Goal: Book appointment/travel/reservation

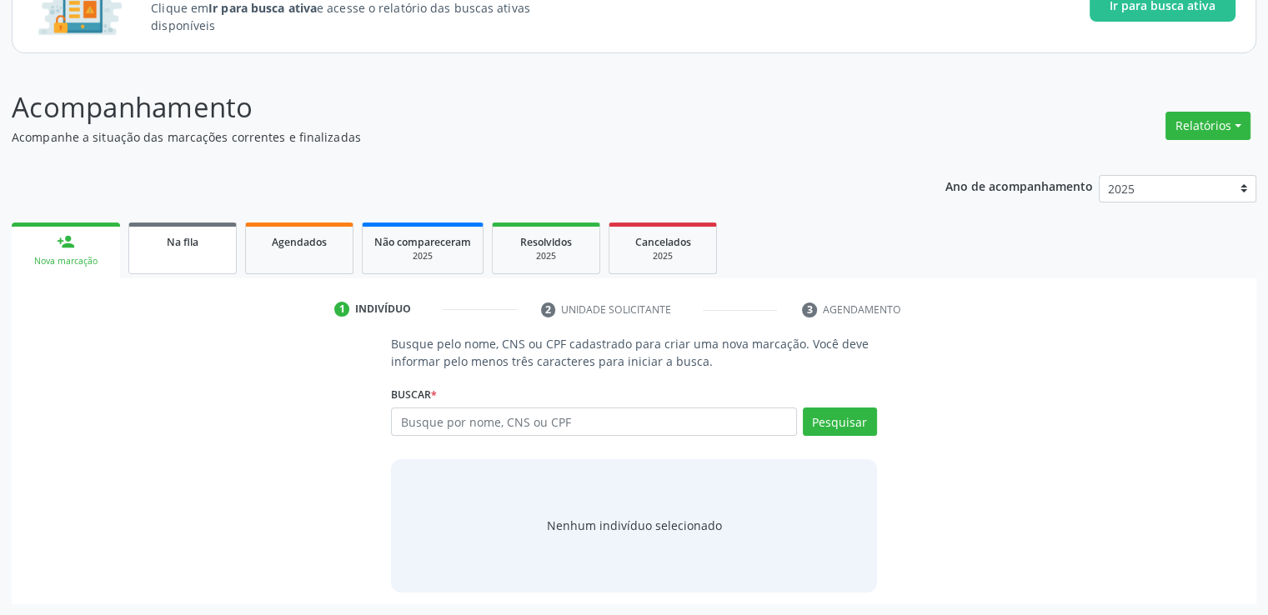
click at [202, 259] on link "Na fila" at bounding box center [182, 249] width 108 height 52
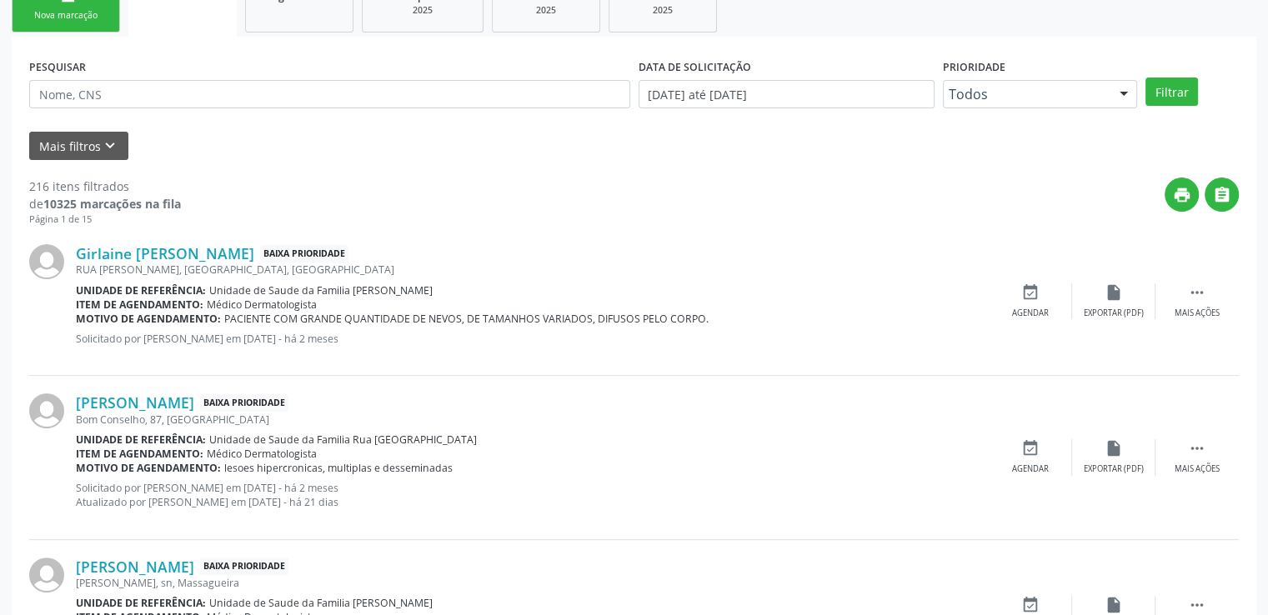
scroll to position [397, 0]
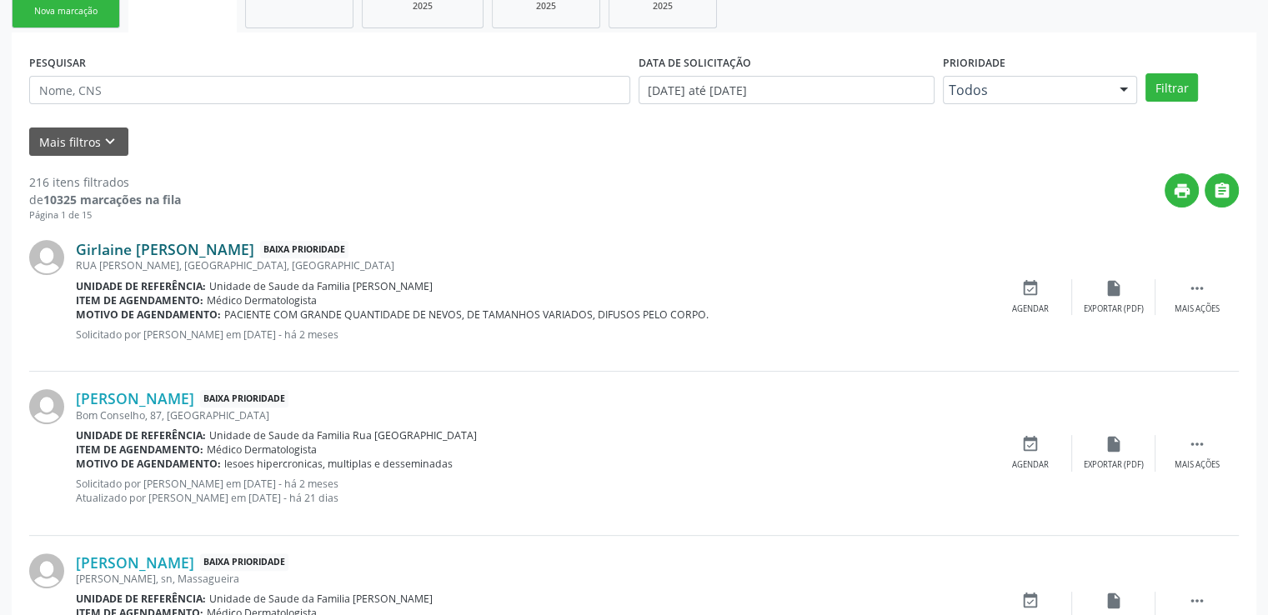
click at [183, 243] on link "Girlaine [PERSON_NAME]" at bounding box center [165, 249] width 178 height 18
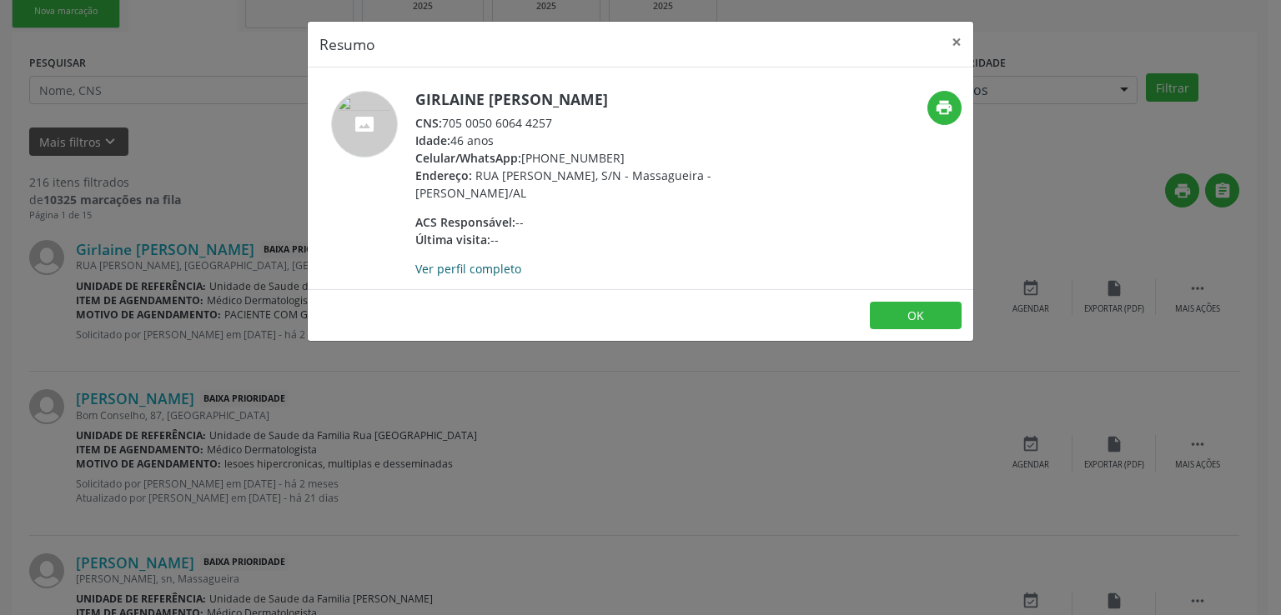
click at [490, 270] on link "Ver perfil completo" at bounding box center [468, 269] width 106 height 16
click at [954, 36] on button "×" at bounding box center [956, 42] width 33 height 41
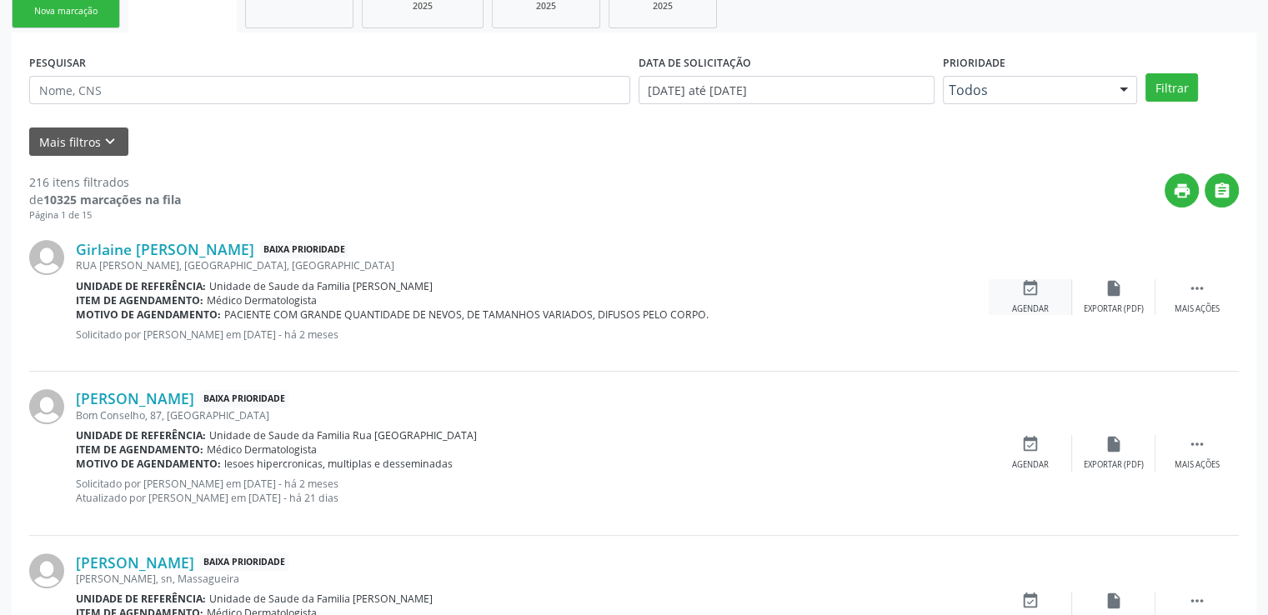
click at [1023, 293] on icon "event_available" at bounding box center [1031, 288] width 18 height 18
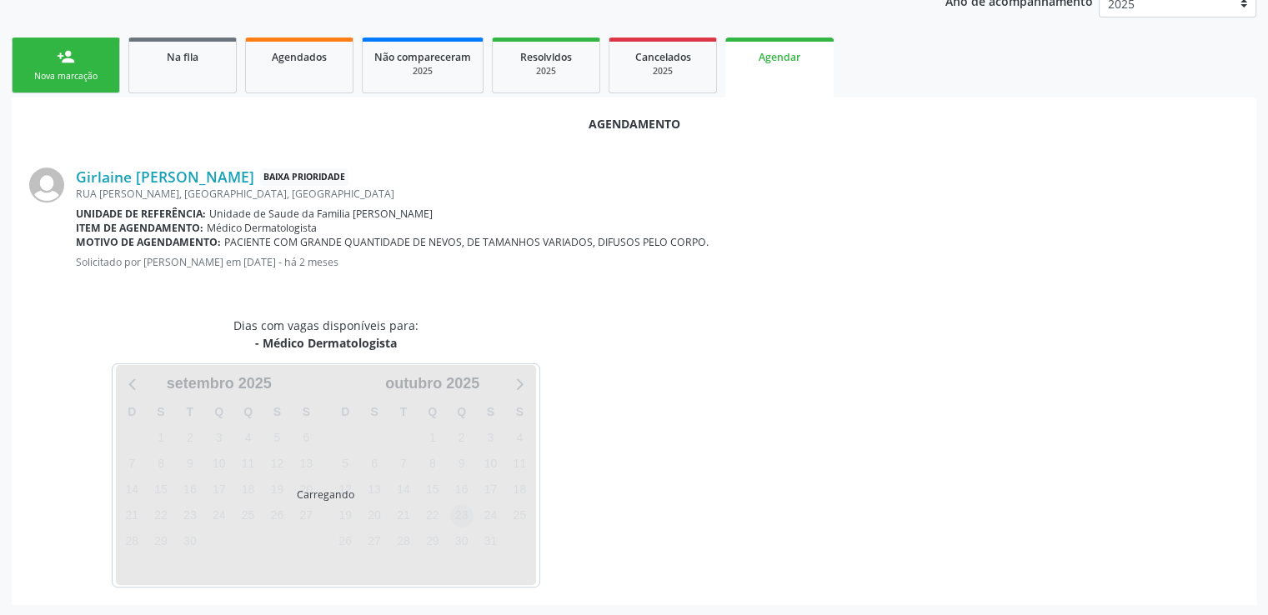
scroll to position [371, 0]
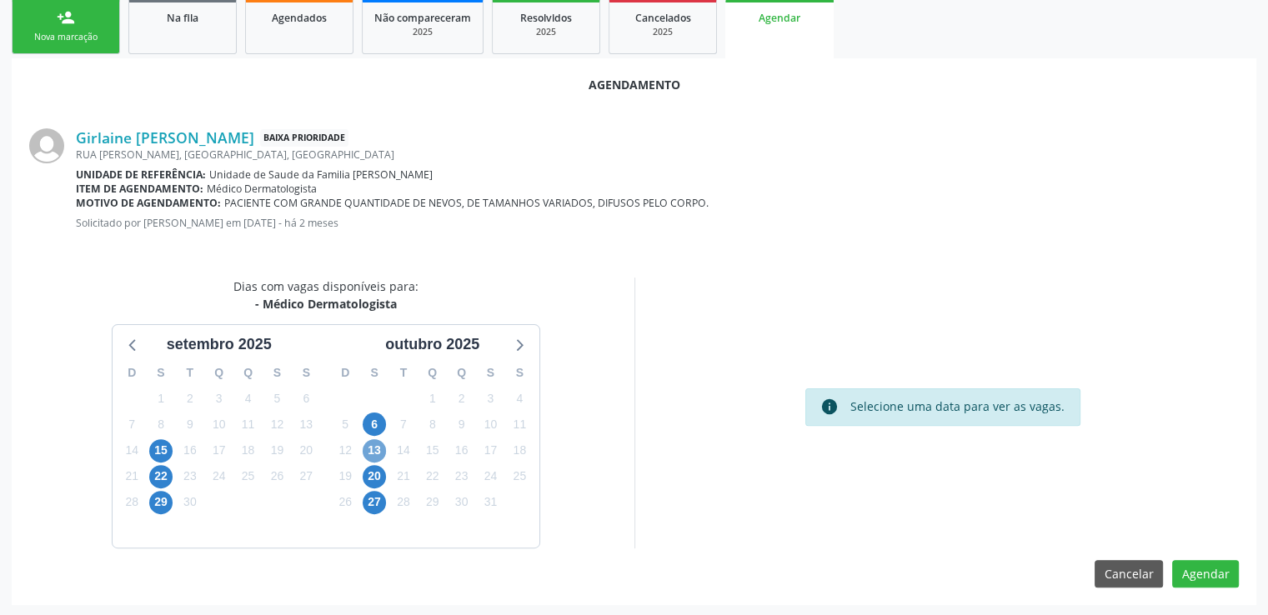
click at [370, 450] on span "13" at bounding box center [374, 450] width 23 height 23
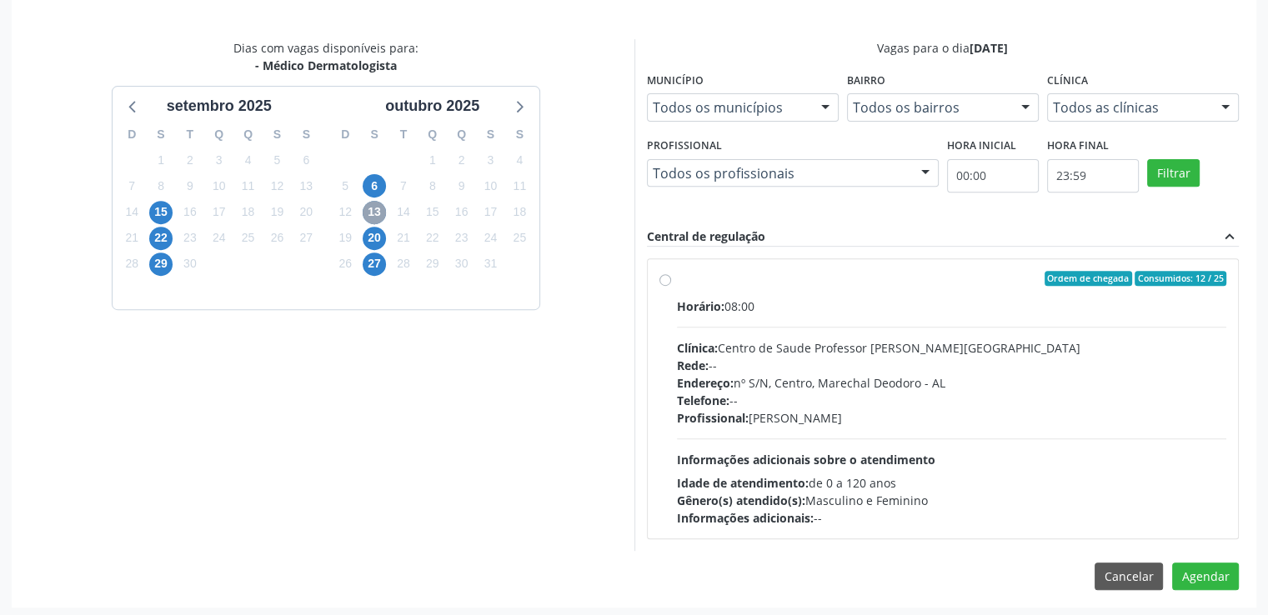
scroll to position [612, 0]
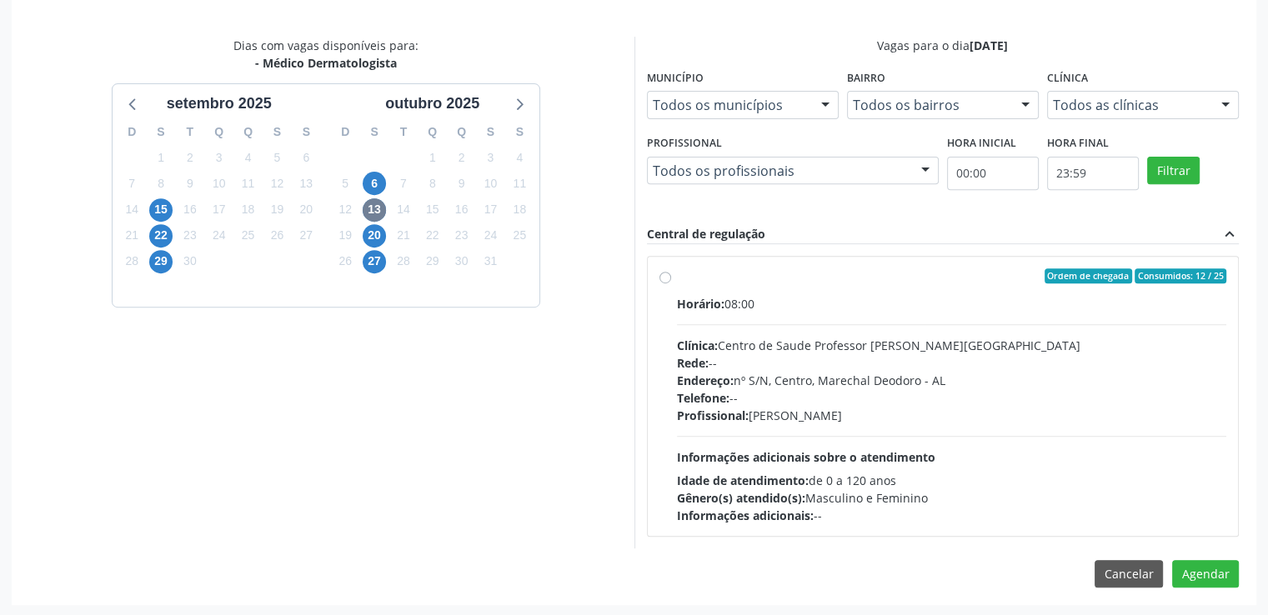
click at [677, 275] on label "Ordem de chegada Consumidos: 12 / 25 Horário: 08:00 Clínica: Centro de Saude Pr…" at bounding box center [952, 397] width 550 height 256
click at [661, 275] on input "Ordem de chegada Consumidos: 12 / 25 Horário: 08:00 Clínica: Centro de Saude Pr…" at bounding box center [666, 276] width 12 height 15
radio input "true"
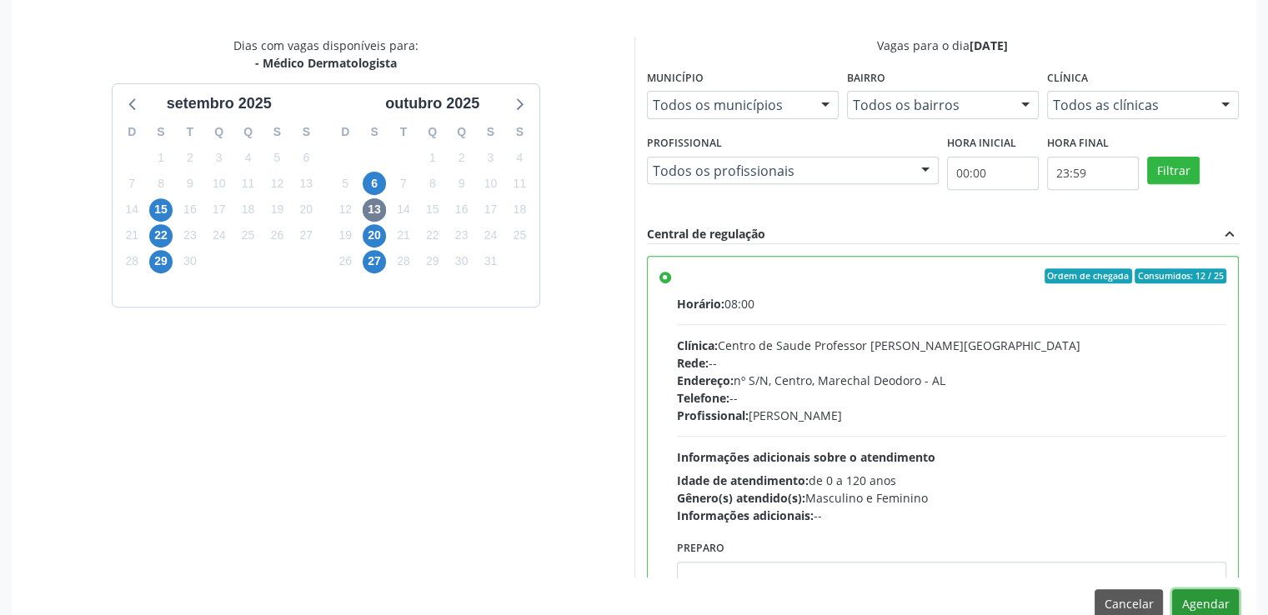
click at [1197, 599] on button "Agendar" at bounding box center [1205, 604] width 67 height 28
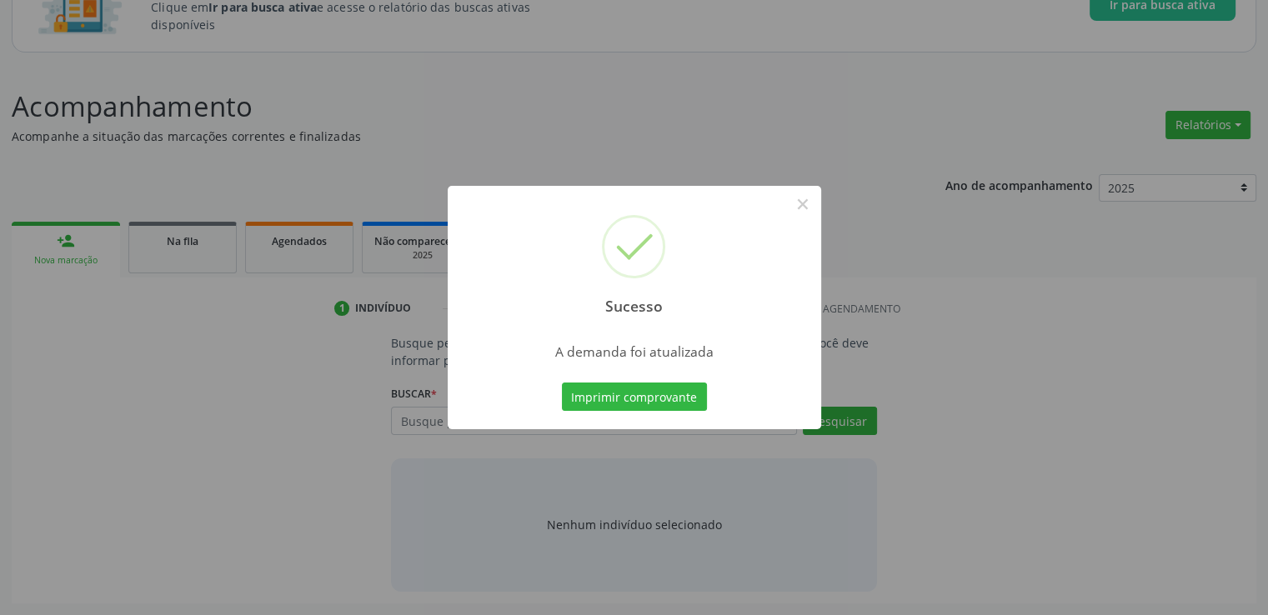
scroll to position [147, 0]
click at [798, 203] on button "×" at bounding box center [803, 204] width 28 height 28
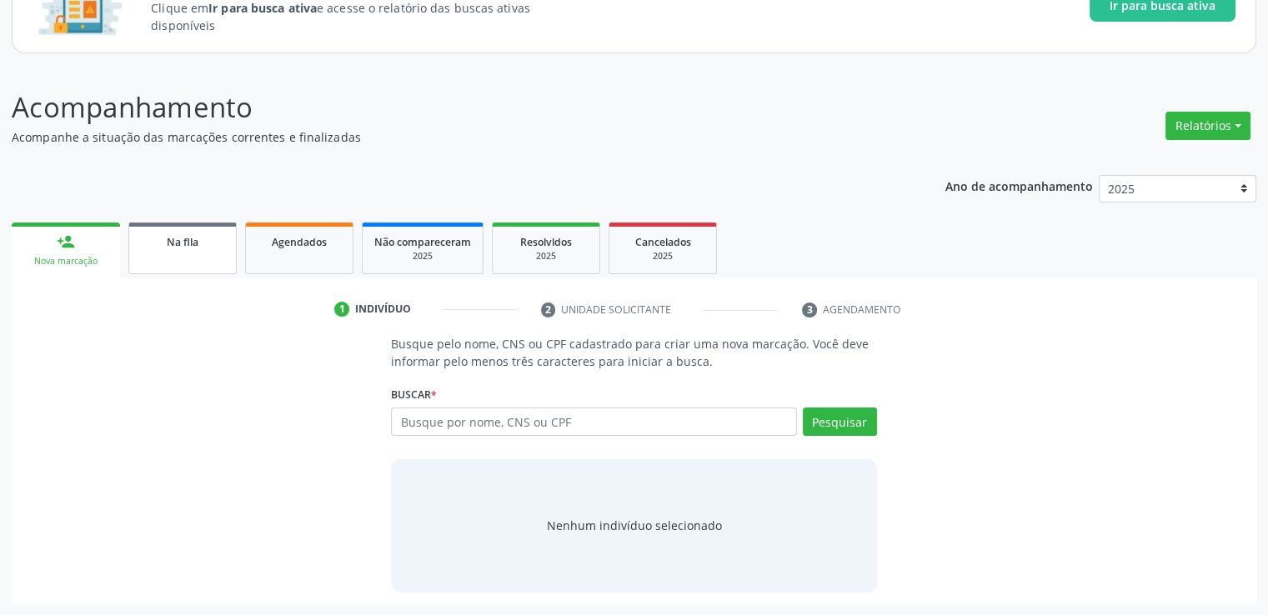
click at [171, 259] on link "Na fila" at bounding box center [182, 249] width 108 height 52
click at [171, 259] on div "Ano de acompanhamento 2025 person_add Nova marcação Na fila Agendados Não compa…" at bounding box center [634, 383] width 1245 height 441
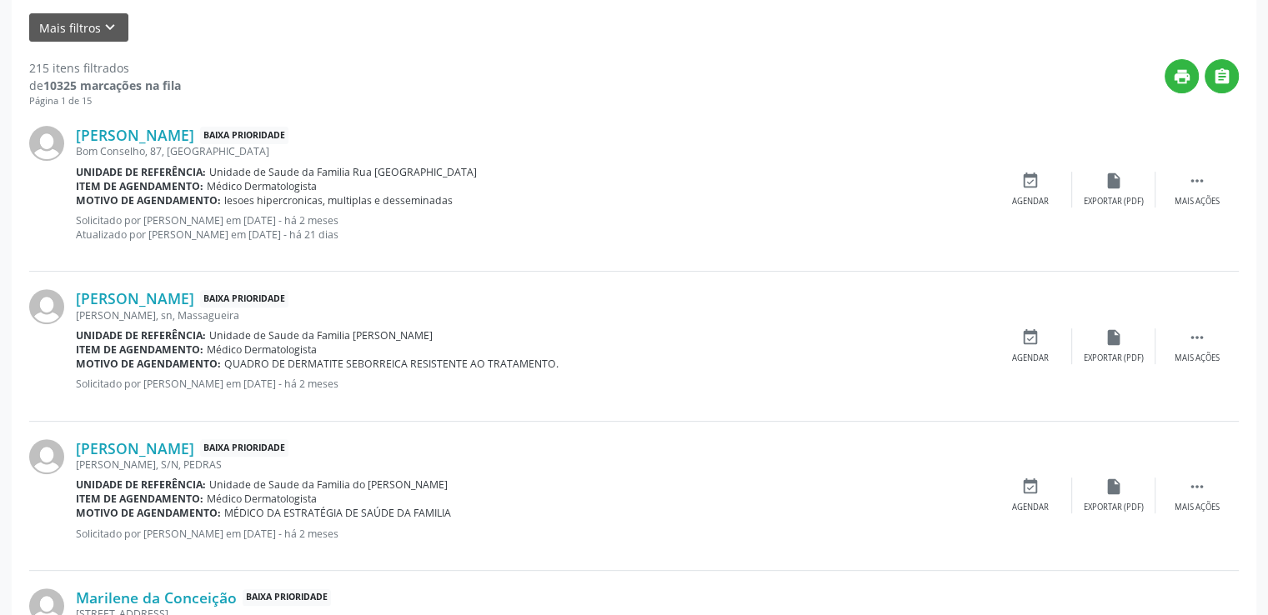
scroll to position [572, 0]
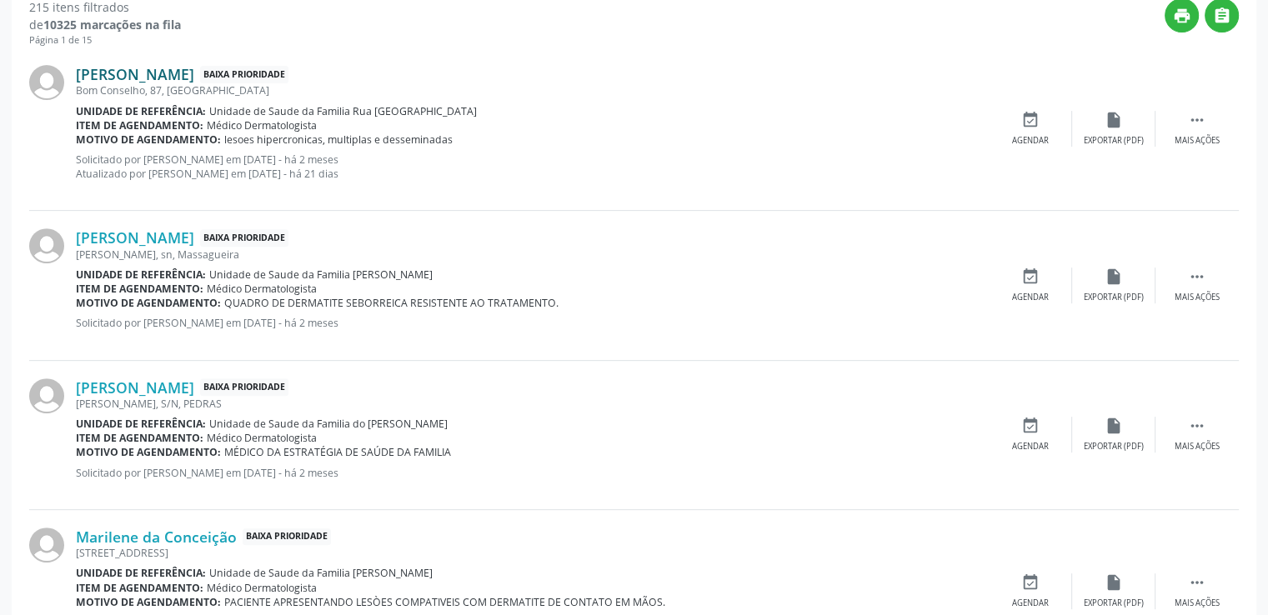
click at [147, 77] on link "[PERSON_NAME]" at bounding box center [135, 74] width 118 height 18
click at [194, 71] on link "[PERSON_NAME]" at bounding box center [135, 74] width 118 height 18
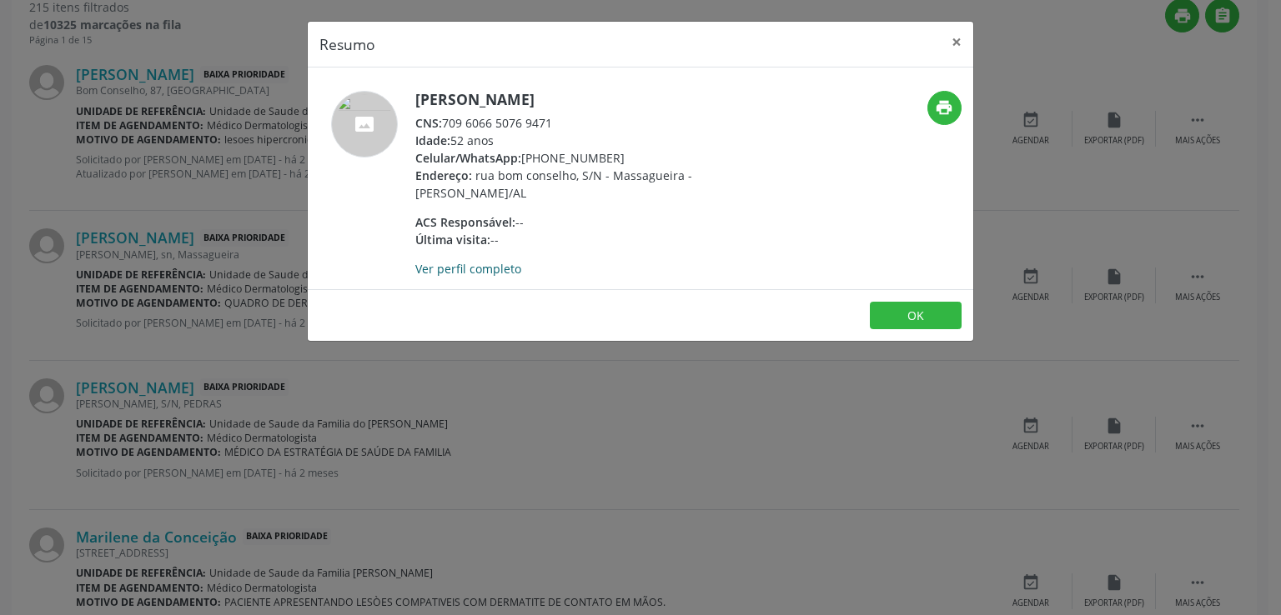
click at [479, 272] on link "Ver perfil completo" at bounding box center [468, 269] width 106 height 16
click at [955, 42] on button "×" at bounding box center [956, 42] width 33 height 41
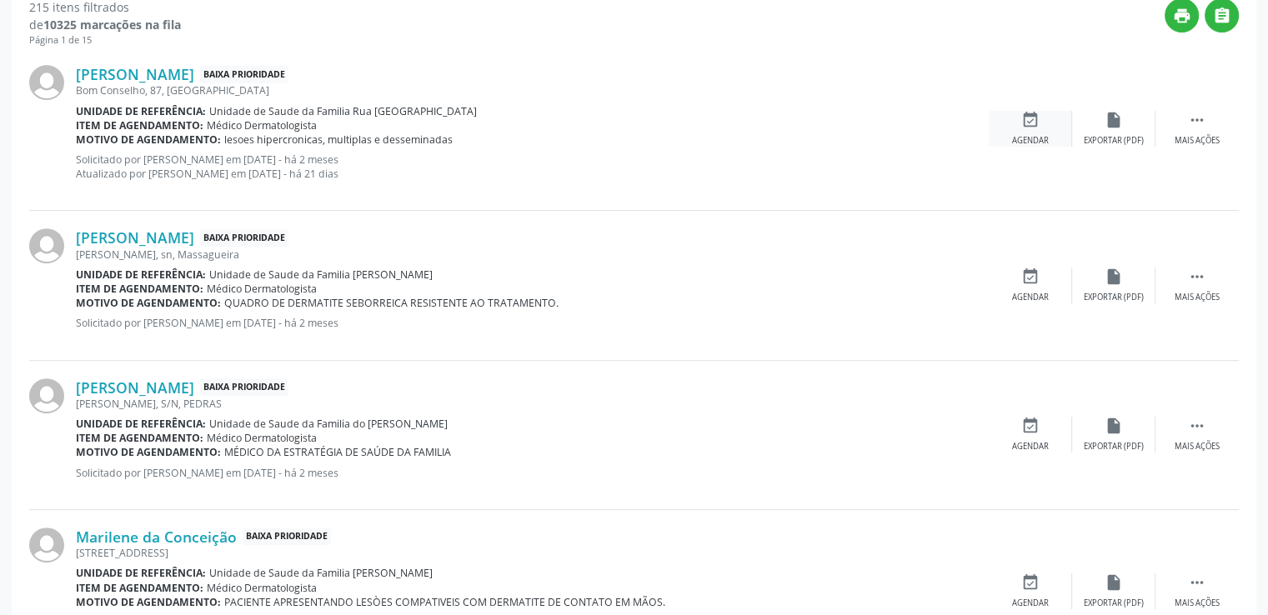
click at [1031, 121] on icon "event_available" at bounding box center [1031, 120] width 18 height 18
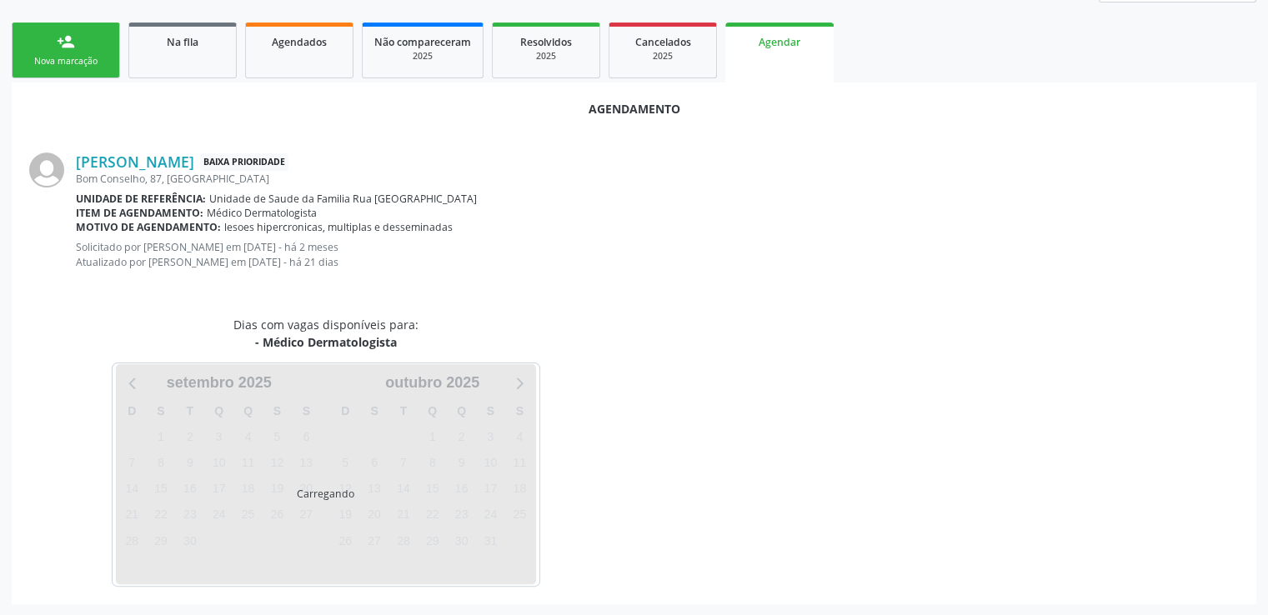
scroll to position [386, 0]
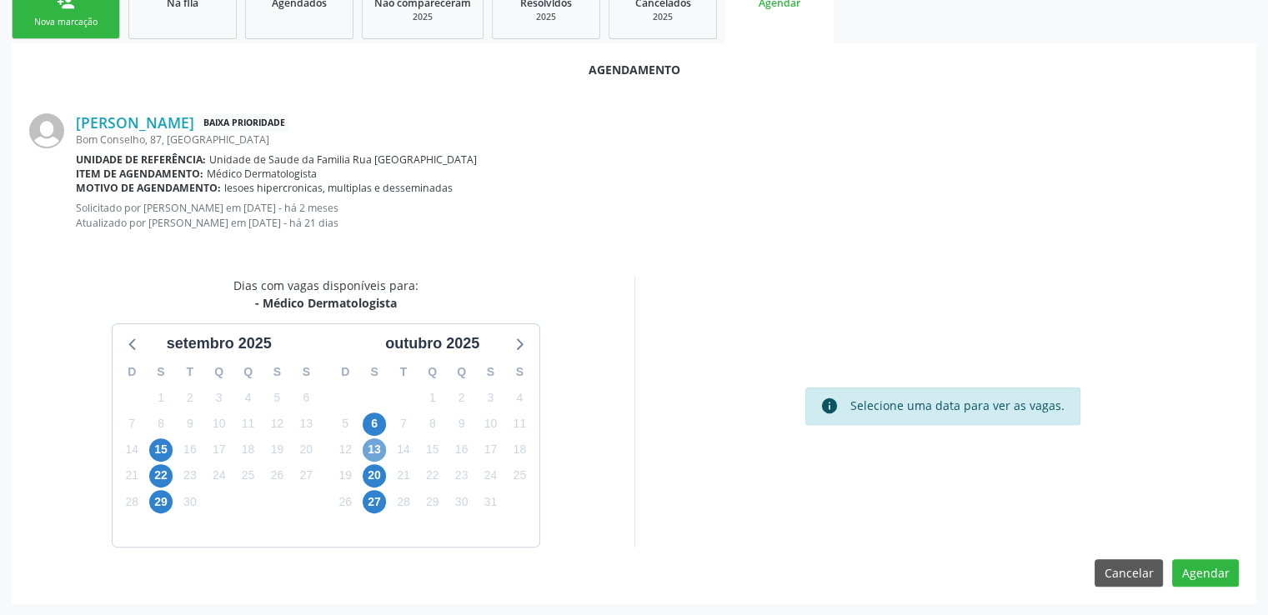
click at [380, 444] on span "13" at bounding box center [374, 450] width 23 height 23
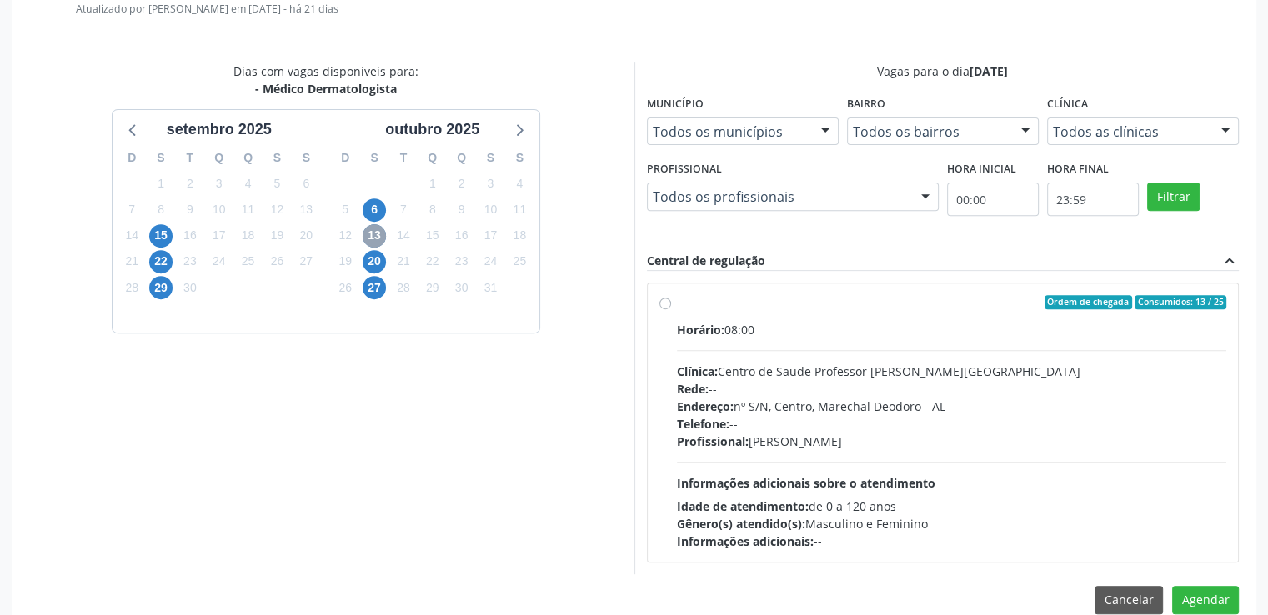
scroll to position [626, 0]
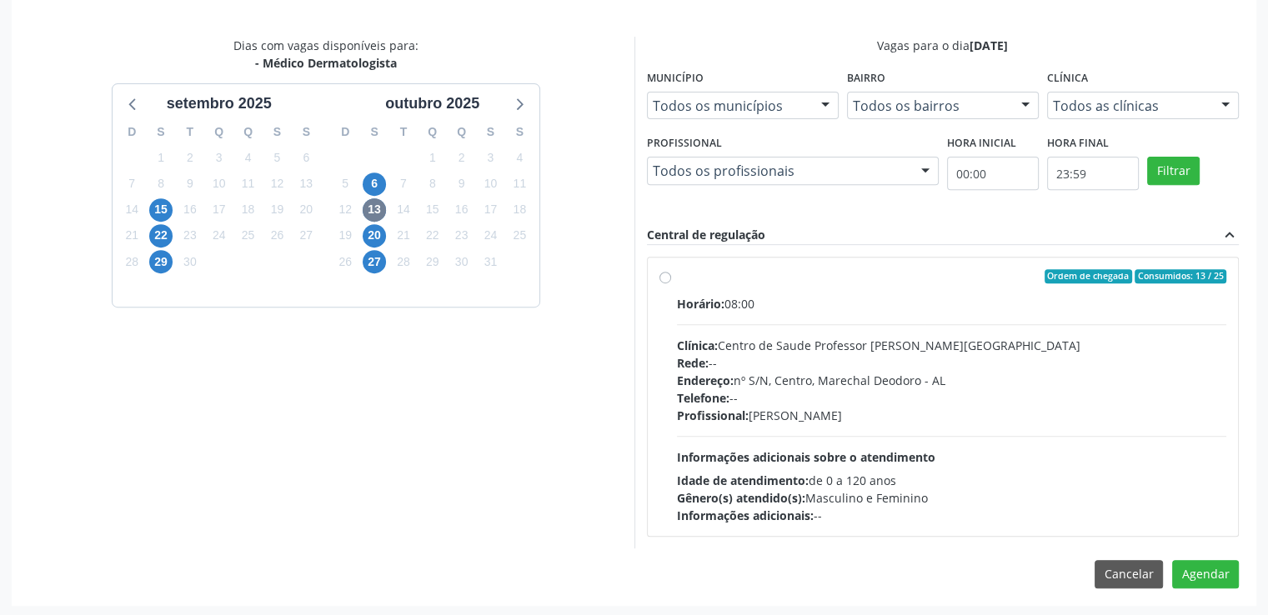
click at [677, 279] on label "Ordem de chegada Consumidos: 13 / 25 Horário: 08:00 Clínica: Centro de Saude Pr…" at bounding box center [952, 397] width 550 height 256
click at [662, 279] on input "Ordem de chegada Consumidos: 13 / 25 Horário: 08:00 Clínica: Centro de Saude Pr…" at bounding box center [666, 276] width 12 height 15
radio input "true"
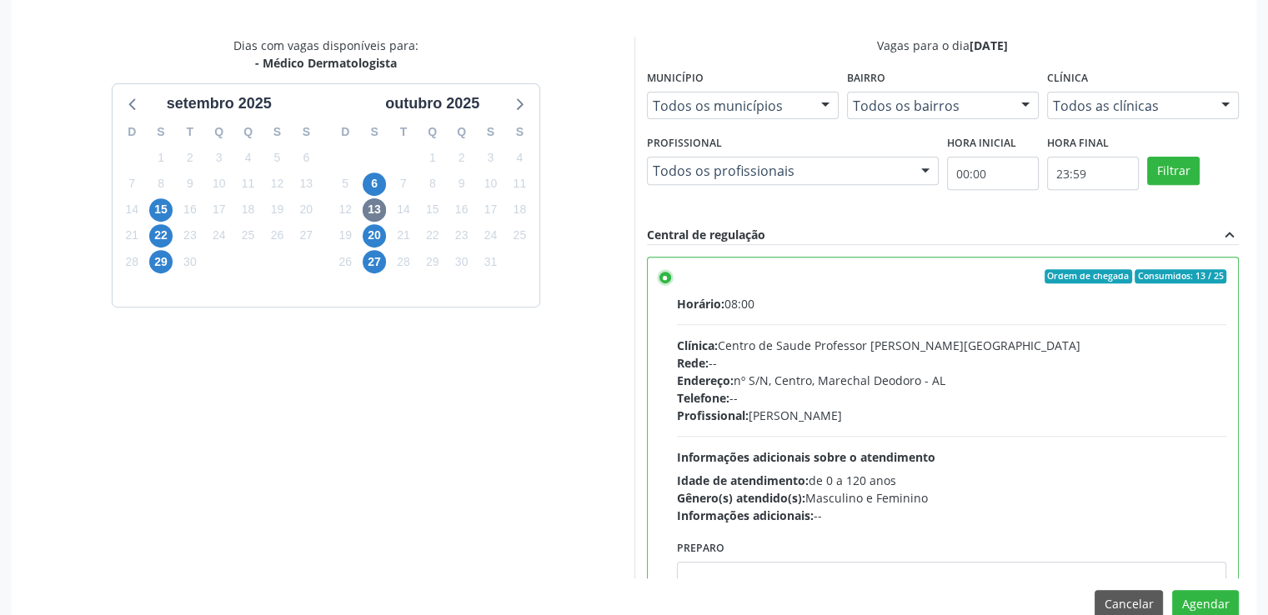
scroll to position [82, 0]
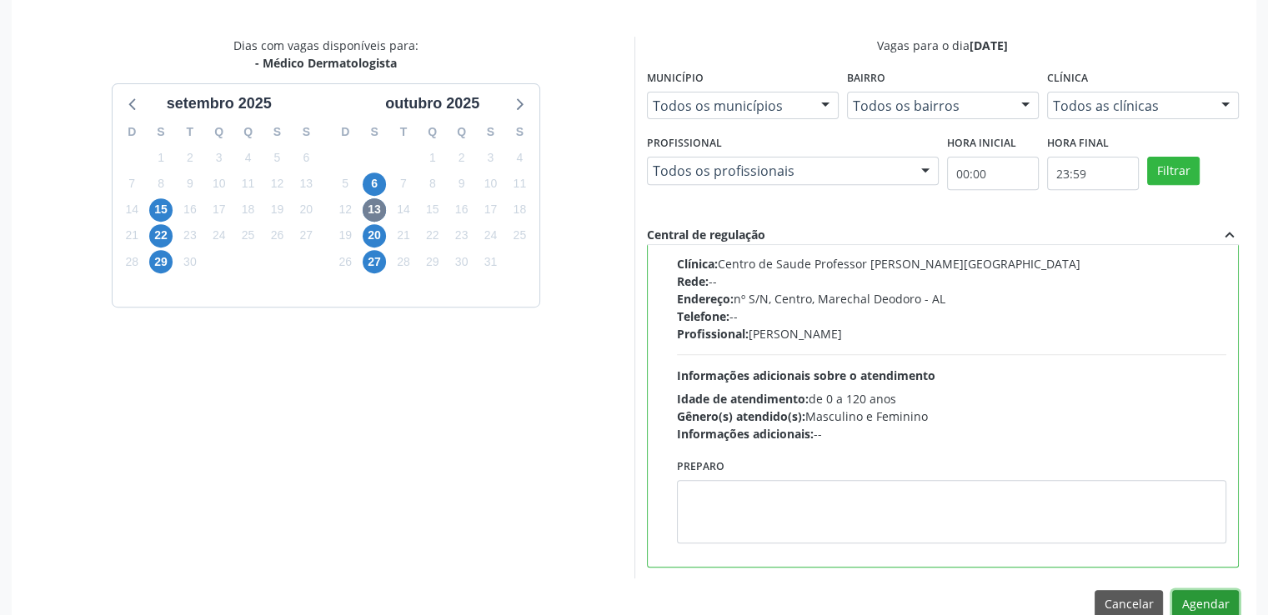
click at [1201, 604] on button "Agendar" at bounding box center [1205, 604] width 67 height 28
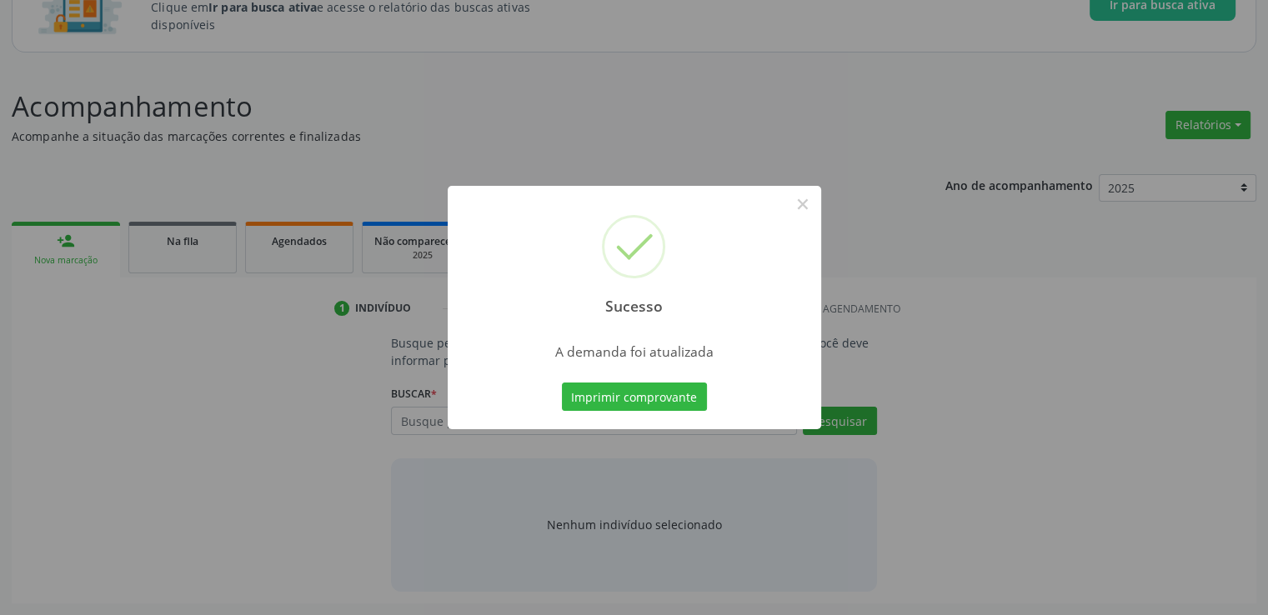
scroll to position [147, 0]
click at [801, 203] on button "×" at bounding box center [803, 204] width 28 height 28
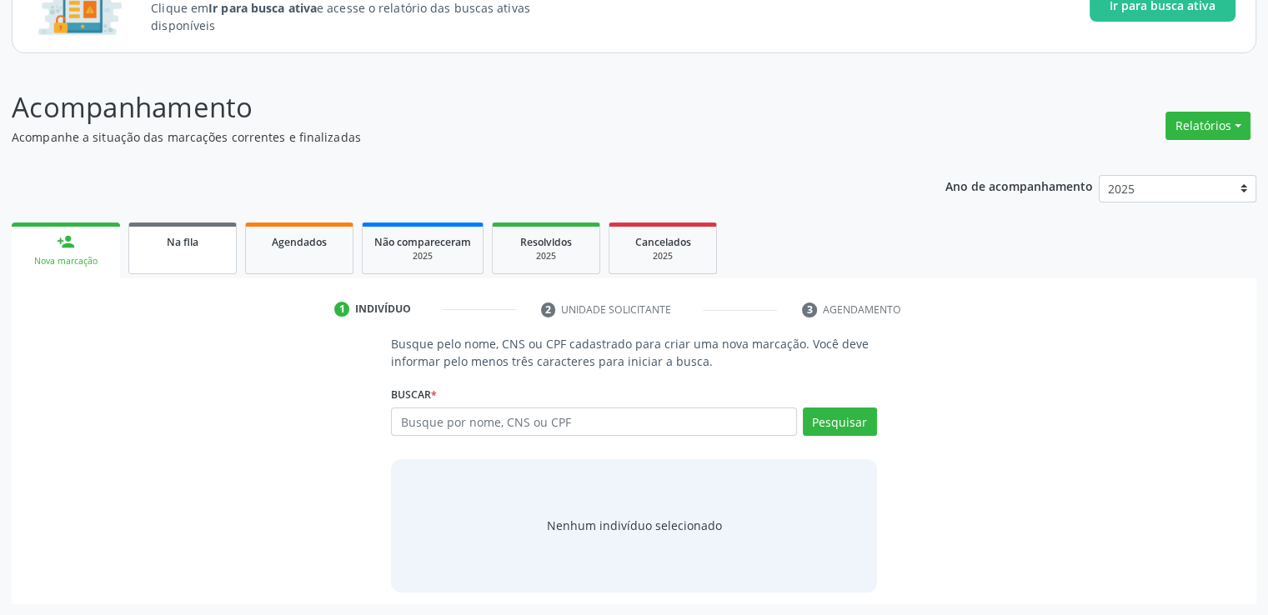
click at [153, 238] on div "Na fila" at bounding box center [182, 242] width 83 height 18
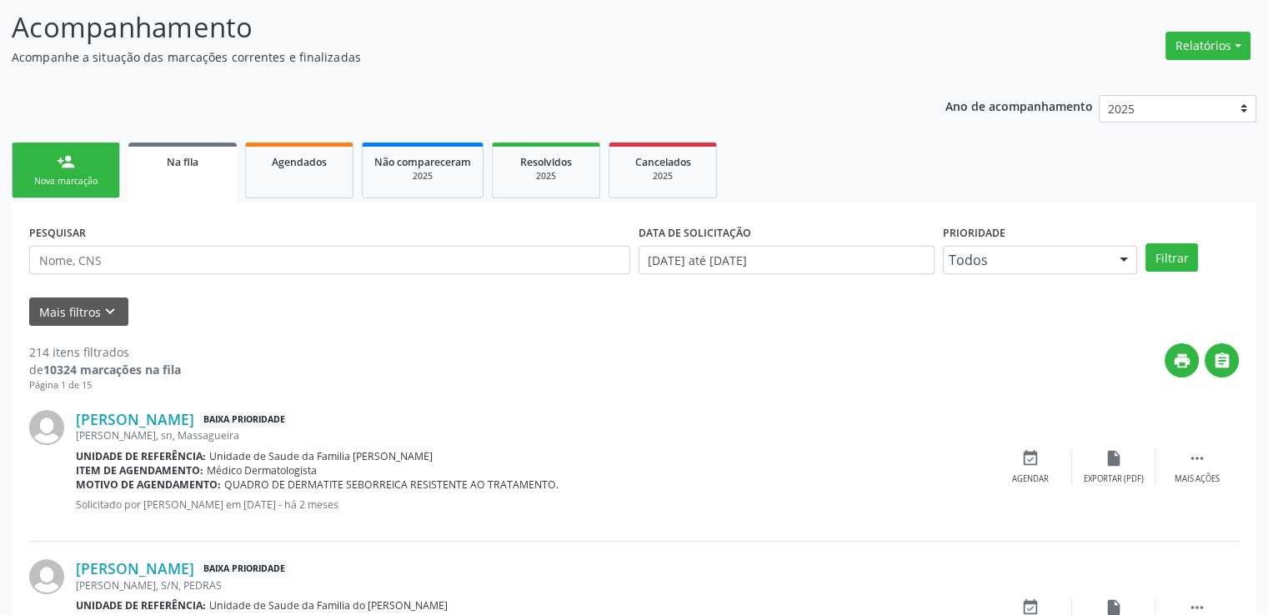
scroll to position [314, 0]
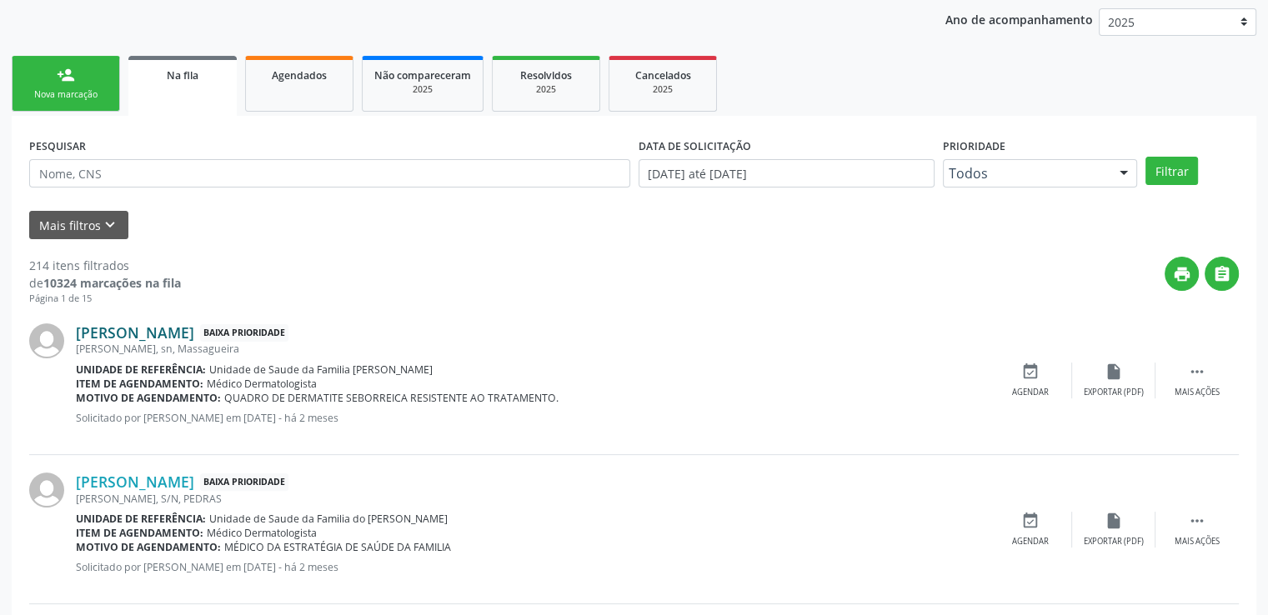
click at [137, 338] on link "[PERSON_NAME]" at bounding box center [135, 333] width 118 height 18
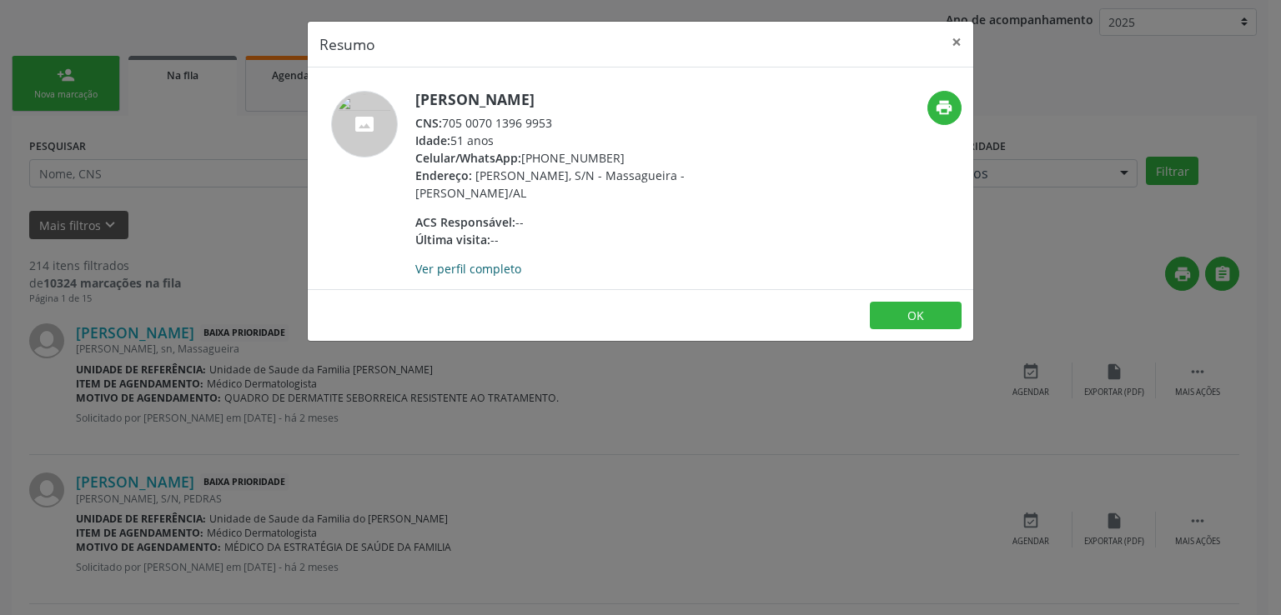
click at [457, 271] on link "Ver perfil completo" at bounding box center [468, 269] width 106 height 16
click at [951, 41] on button "×" at bounding box center [956, 42] width 33 height 41
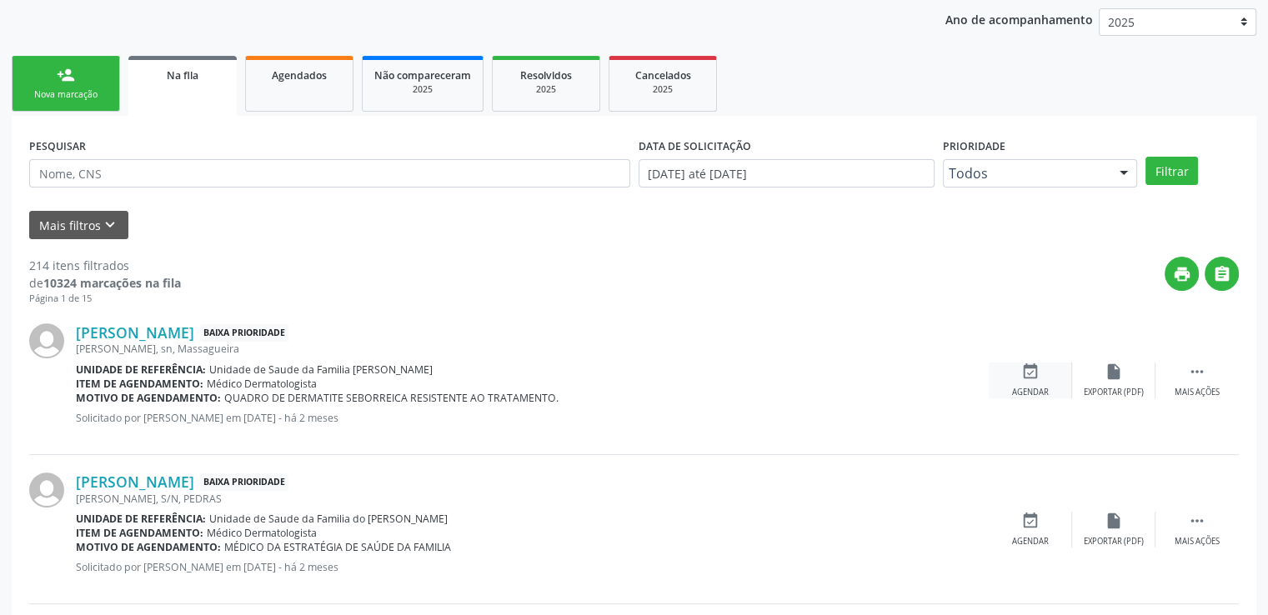
click at [1027, 371] on icon "event_available" at bounding box center [1031, 372] width 18 height 18
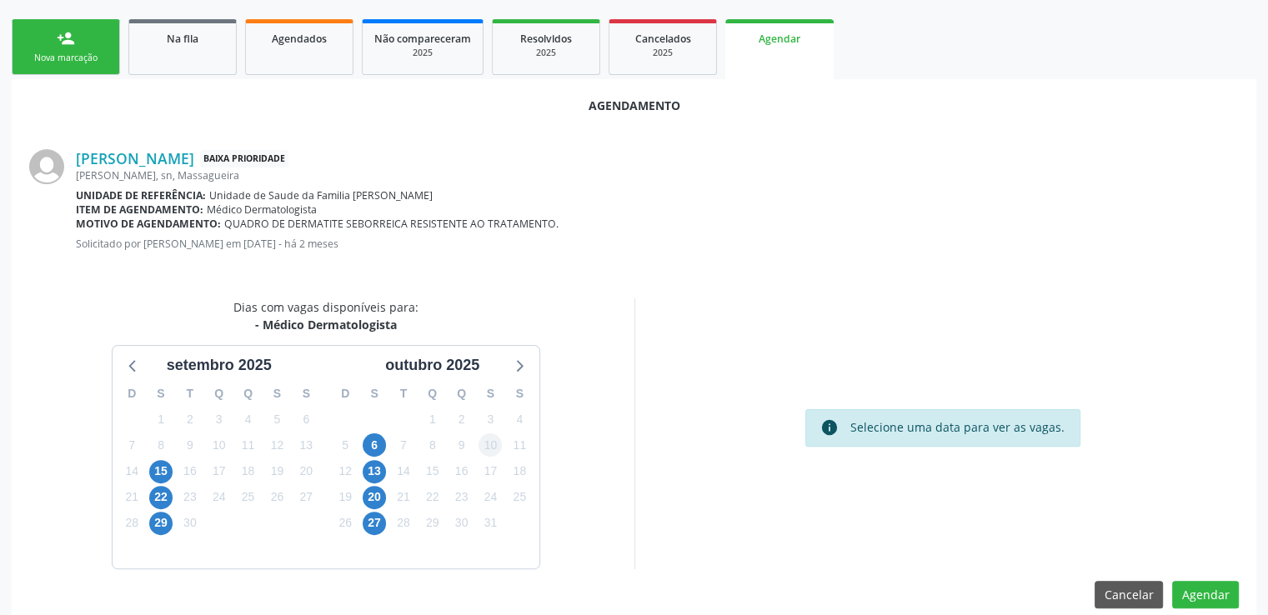
scroll to position [371, 0]
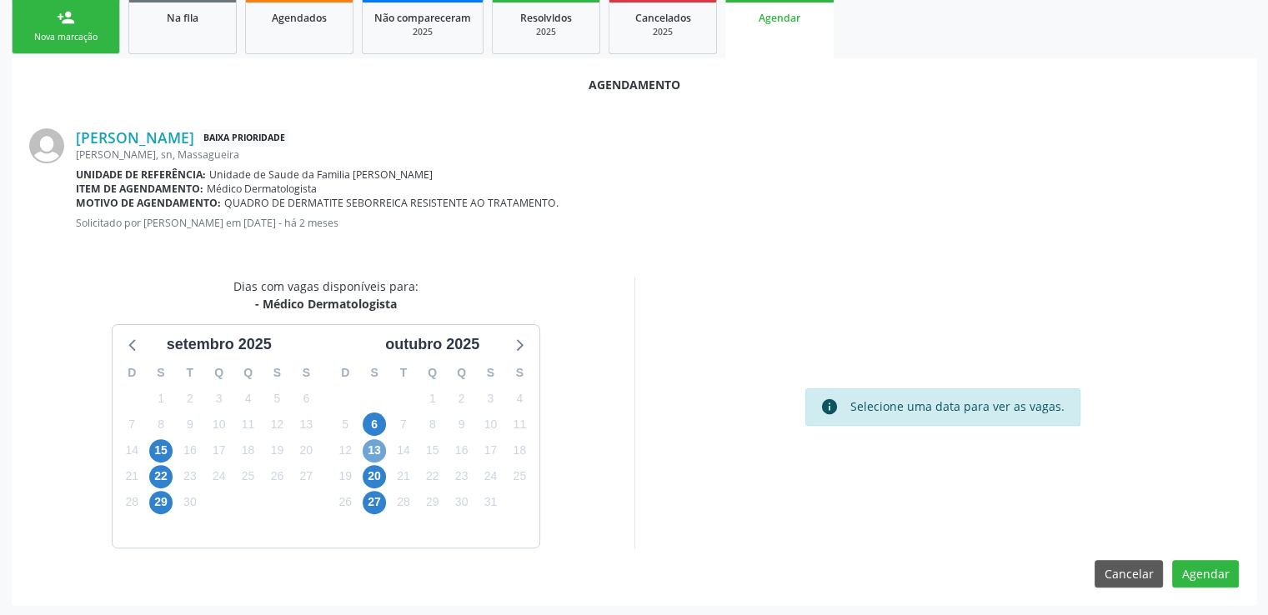
click at [374, 450] on span "13" at bounding box center [374, 450] width 23 height 23
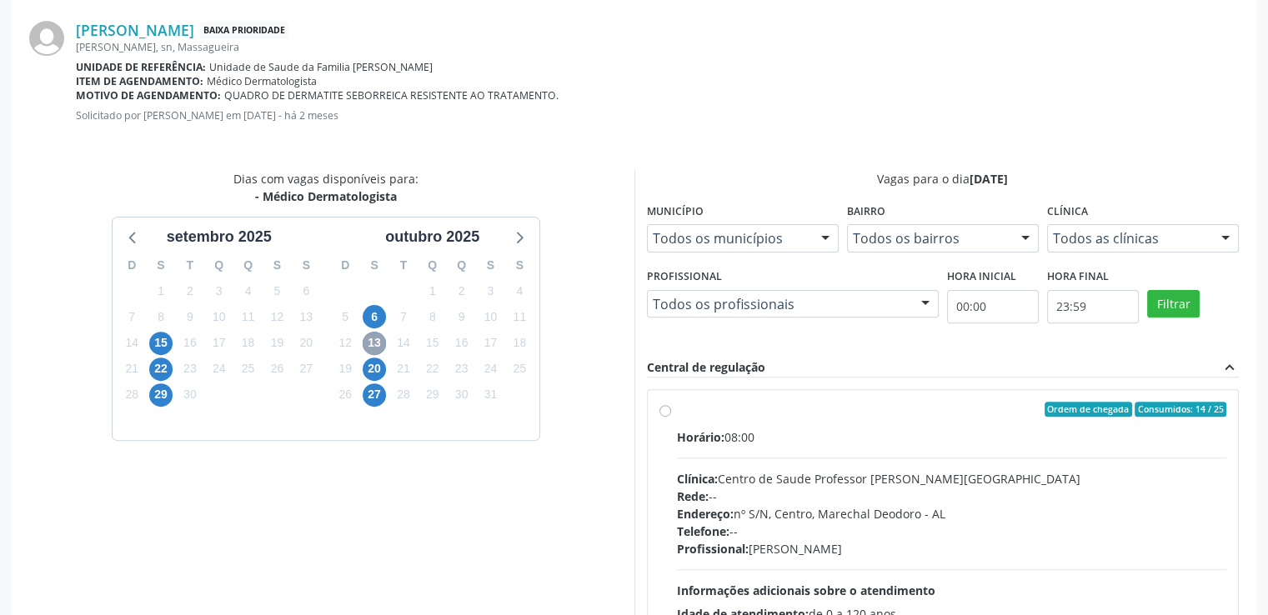
scroll to position [612, 0]
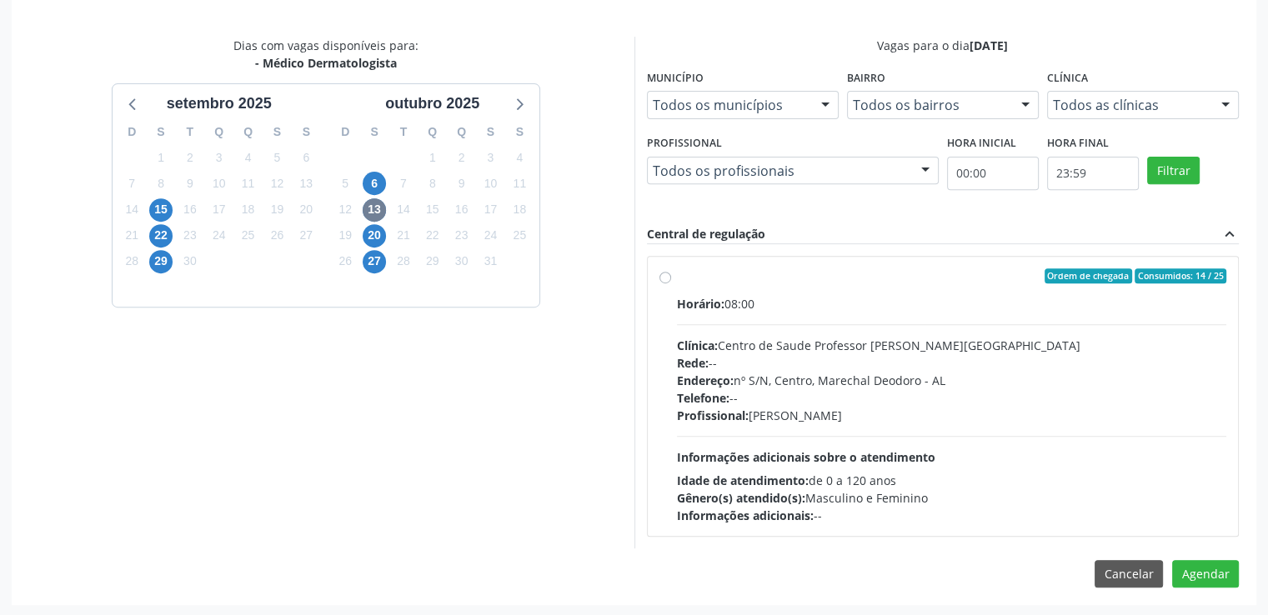
click at [677, 275] on label "Ordem de chegada Consumidos: 14 / 25 Horário: 08:00 Clínica: Centro de Saude Pr…" at bounding box center [952, 397] width 550 height 256
click at [664, 275] on input "Ordem de chegada Consumidos: 14 / 25 Horário: 08:00 Clínica: Centro de Saude Pr…" at bounding box center [666, 276] width 12 height 15
radio input "true"
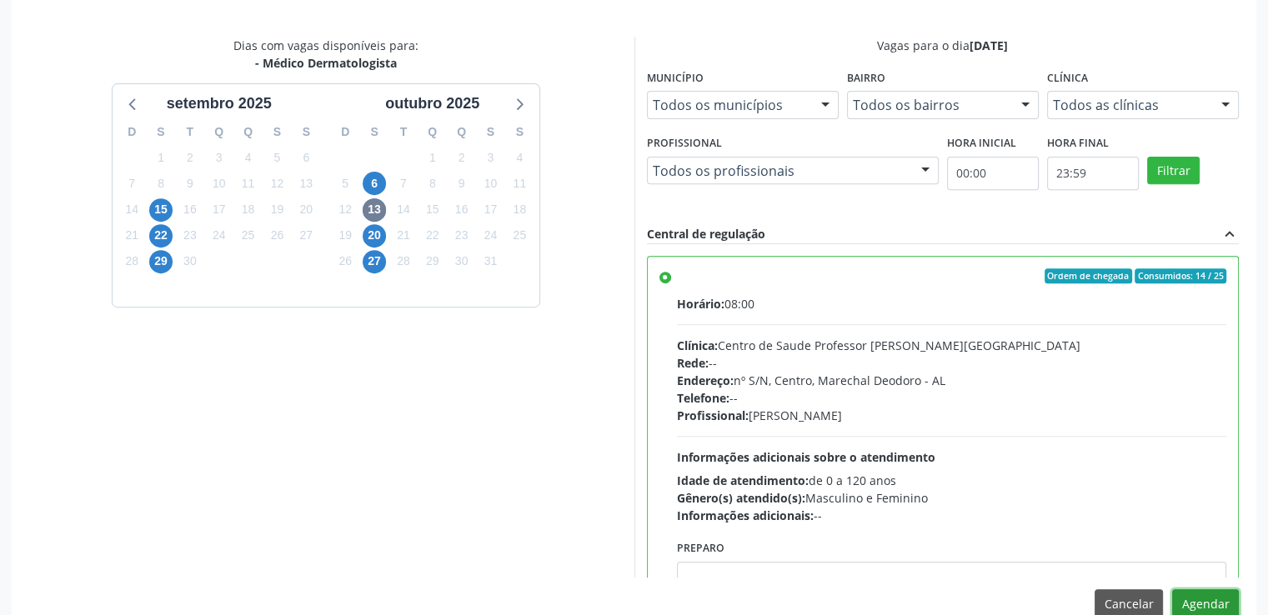
click at [1198, 592] on button "Agendar" at bounding box center [1205, 604] width 67 height 28
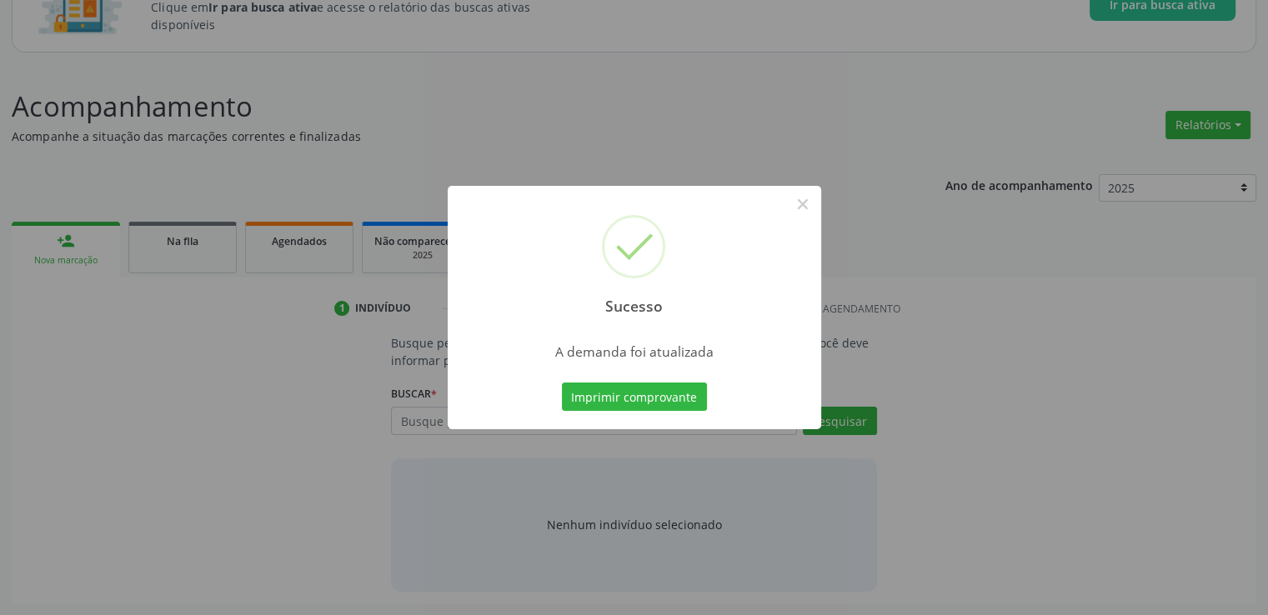
scroll to position [147, 0]
click at [807, 203] on button "×" at bounding box center [803, 204] width 28 height 28
click at [807, 203] on div "Sucesso × A demanda foi atualizada Imprimir comprovante Cancel" at bounding box center [634, 307] width 1268 height 615
